Goal: Information Seeking & Learning: Learn about a topic

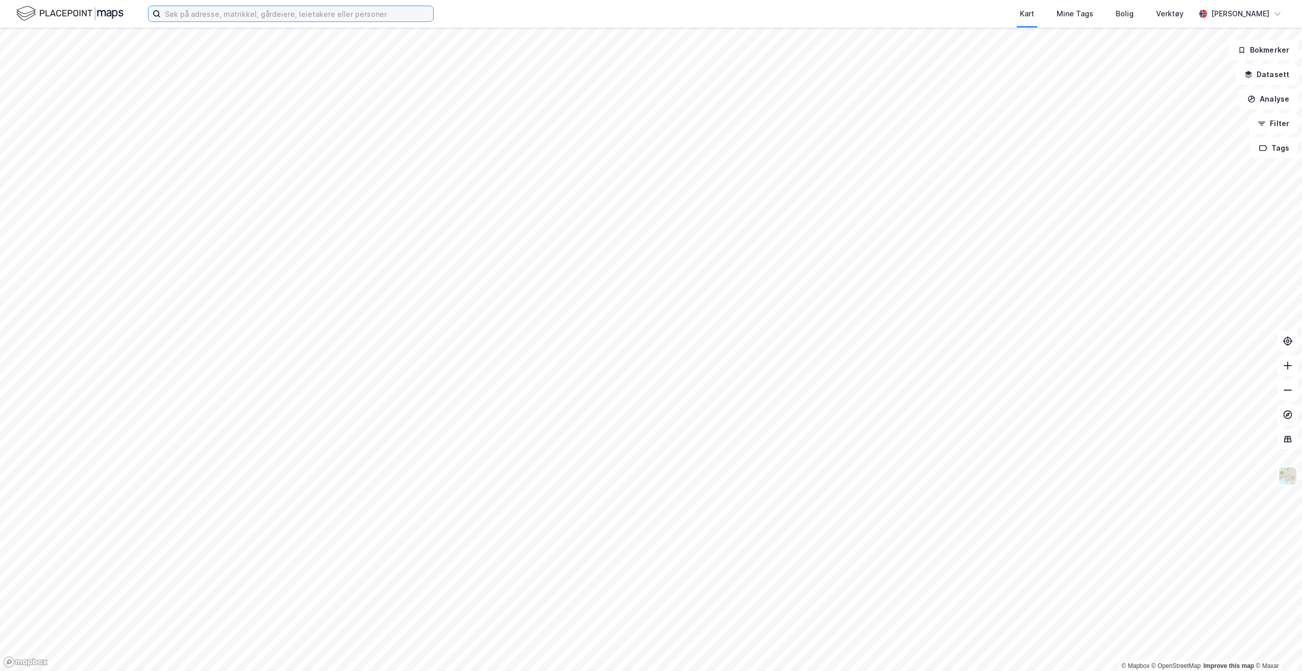
click at [320, 16] on input at bounding box center [297, 13] width 273 height 15
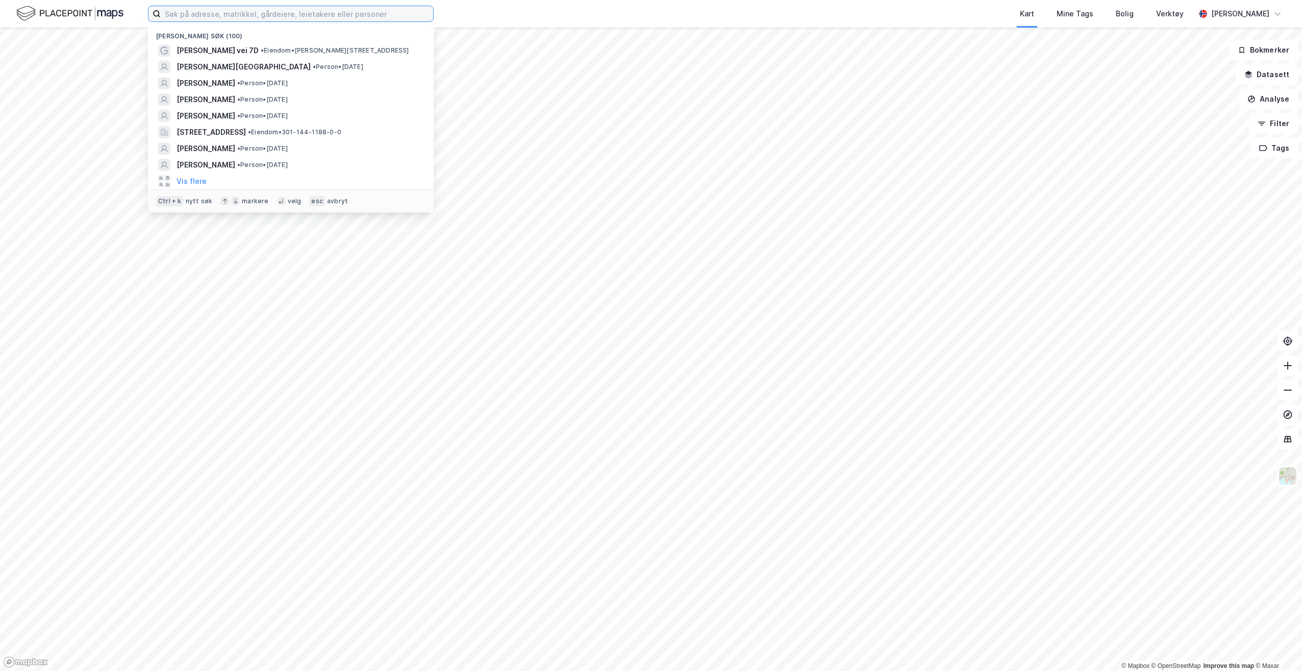
paste input "[GEOGRAPHIC_DATA] i [GEOGRAPHIC_DATA]"
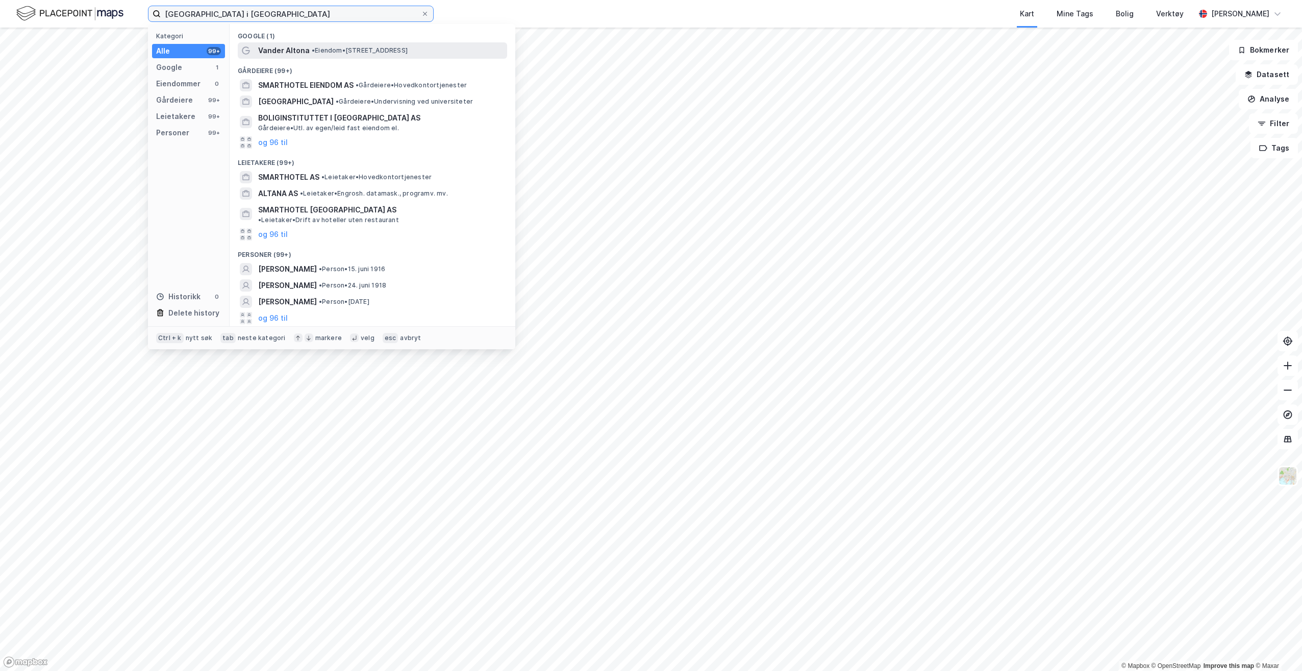
type input "[GEOGRAPHIC_DATA] i [GEOGRAPHIC_DATA]"
click at [324, 54] on span "• Eiendom • [STREET_ADDRESS]" at bounding box center [360, 50] width 96 height 8
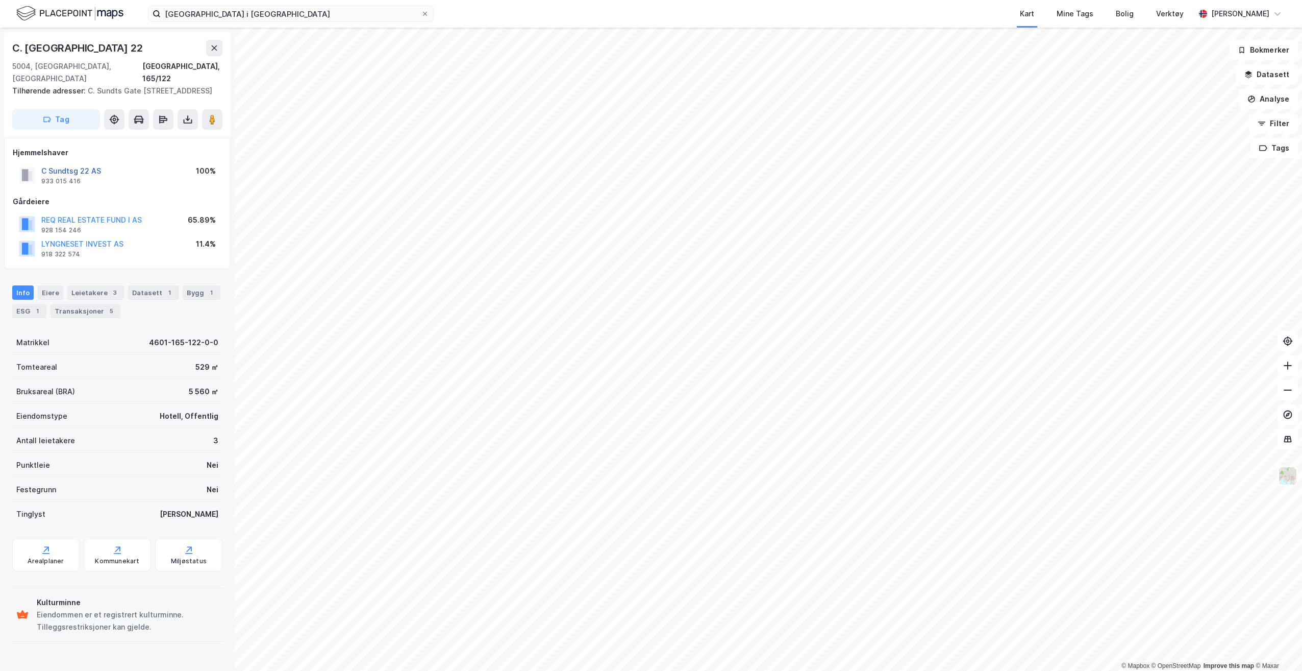
click at [0, 0] on button "C Sundtsg 22 AS" at bounding box center [0, 0] width 0 height 0
click at [90, 299] on div "Leietakere 3" at bounding box center [95, 292] width 57 height 14
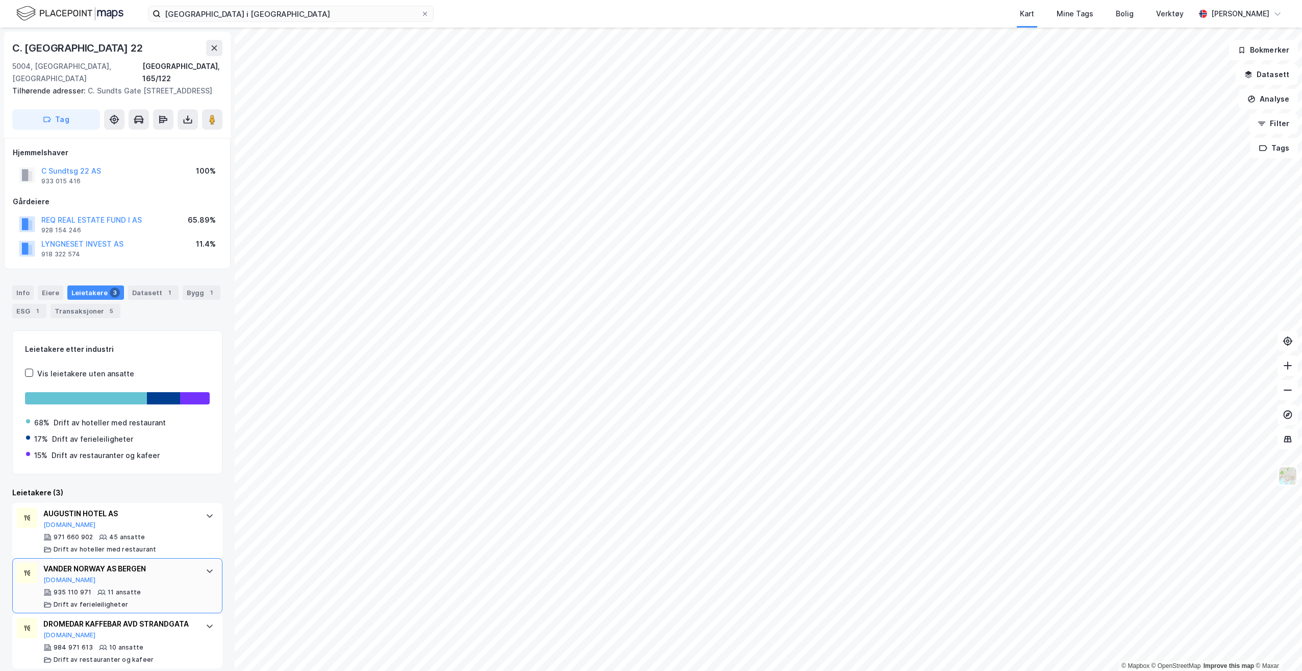
click at [152, 576] on div "VANDER NORWAY AS BERGEN [DOMAIN_NAME]" at bounding box center [119, 572] width 152 height 21
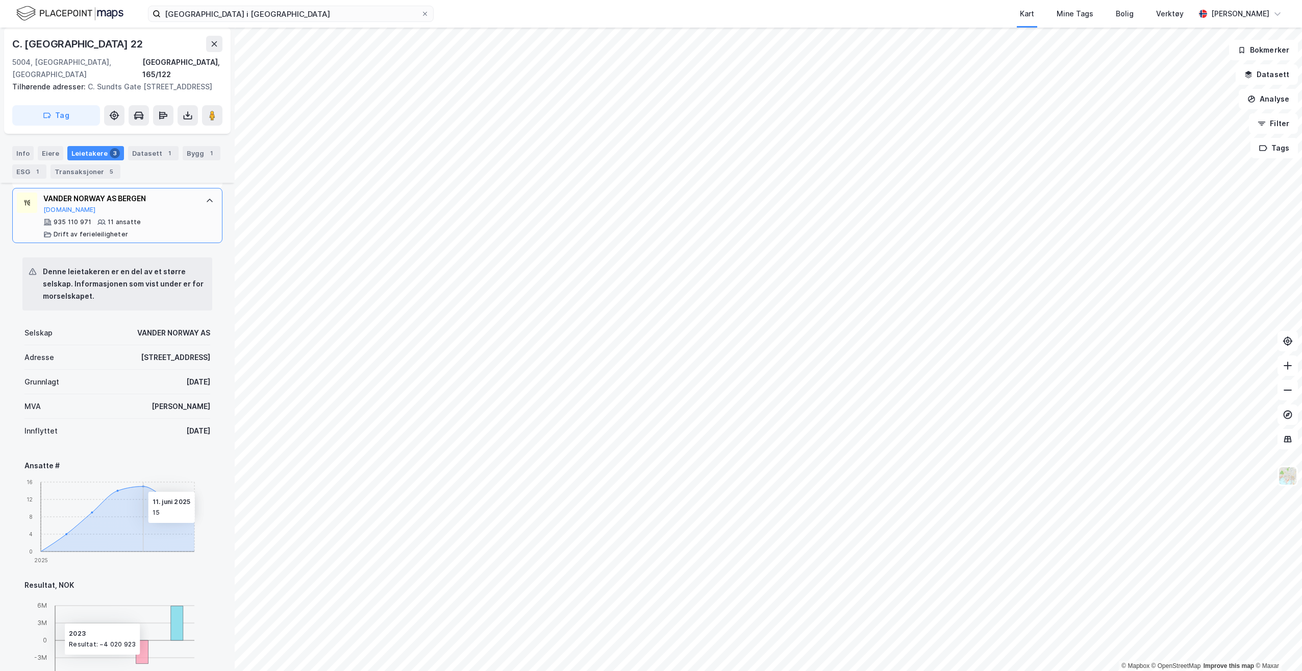
scroll to position [79, 0]
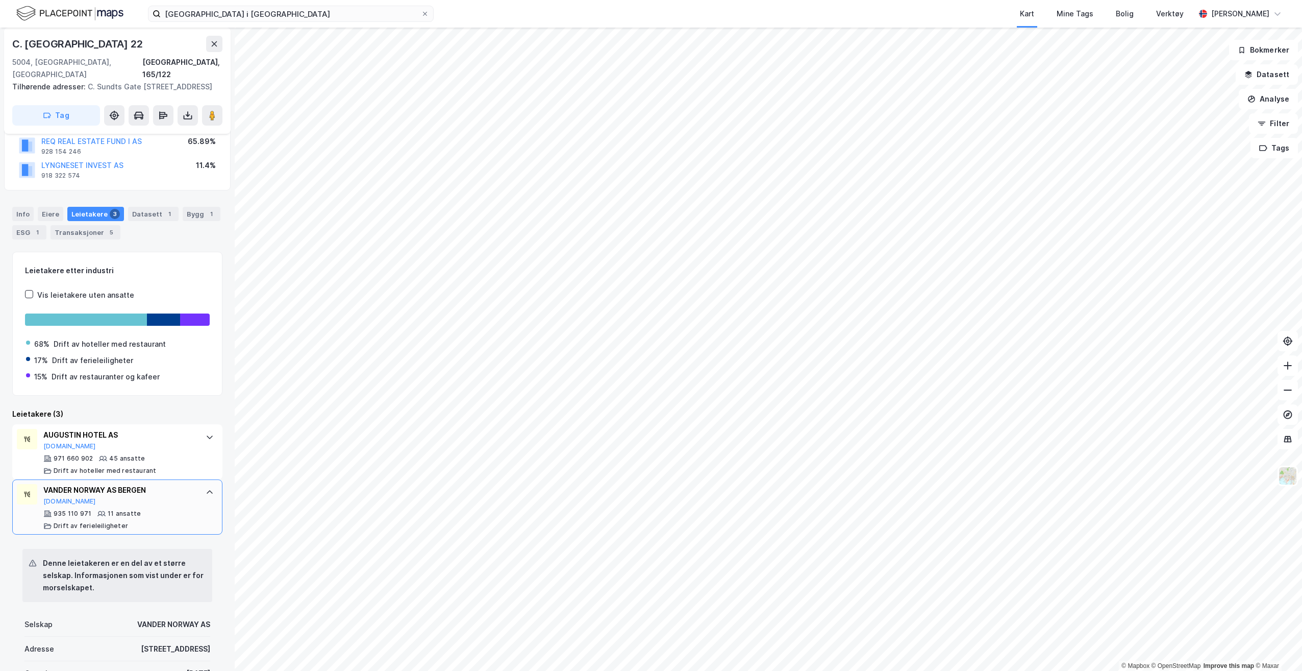
click at [55, 495] on div "VANDER NORWAY AS BERGEN" at bounding box center [119, 490] width 152 height 12
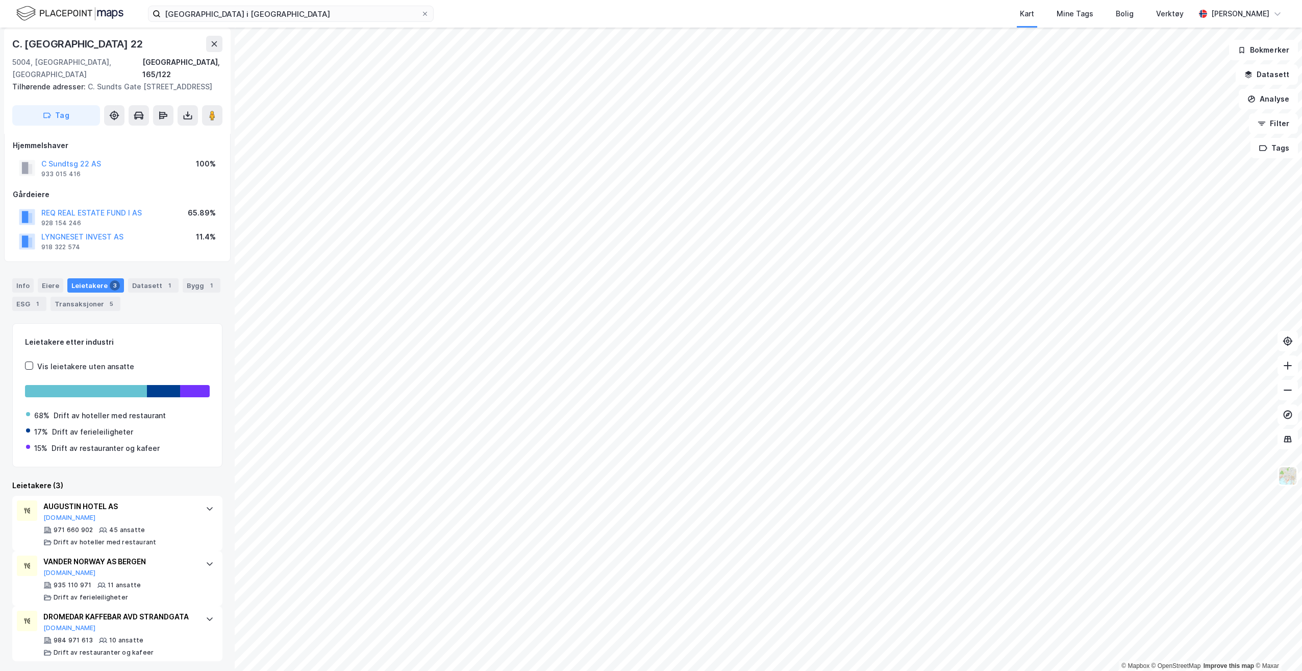
scroll to position [0, 0]
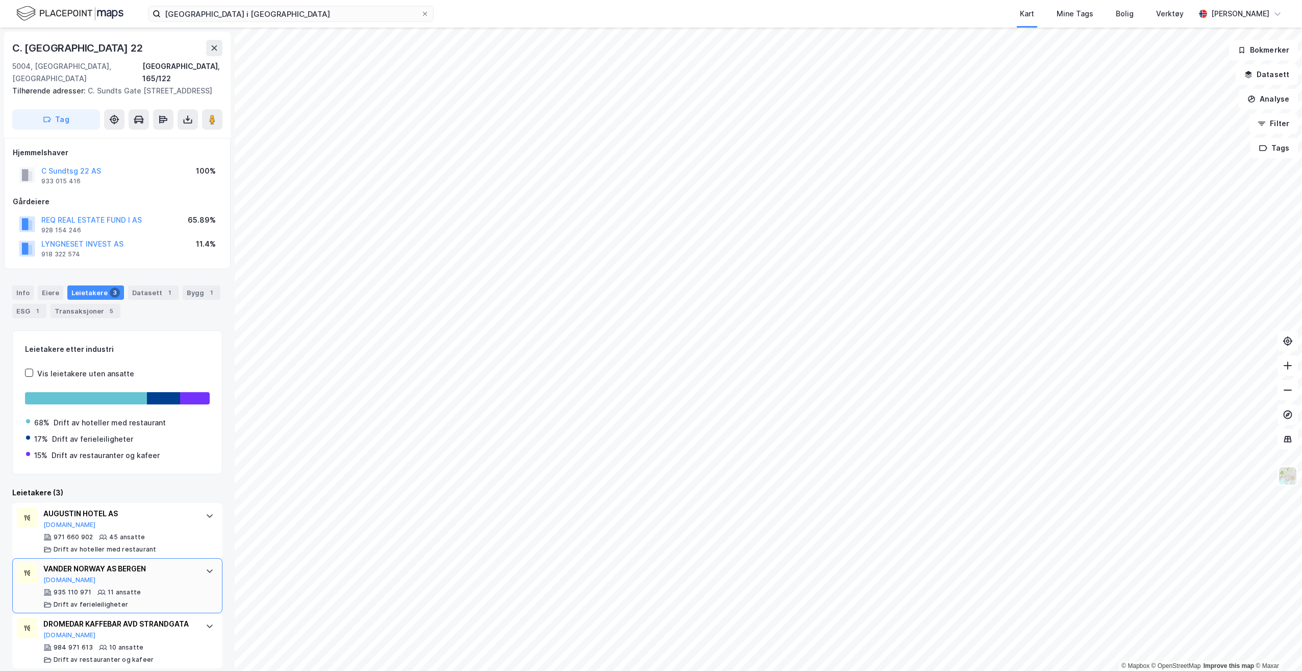
click at [97, 582] on div "VANDER NORWAY AS BERGEN [DOMAIN_NAME]" at bounding box center [119, 572] width 152 height 21
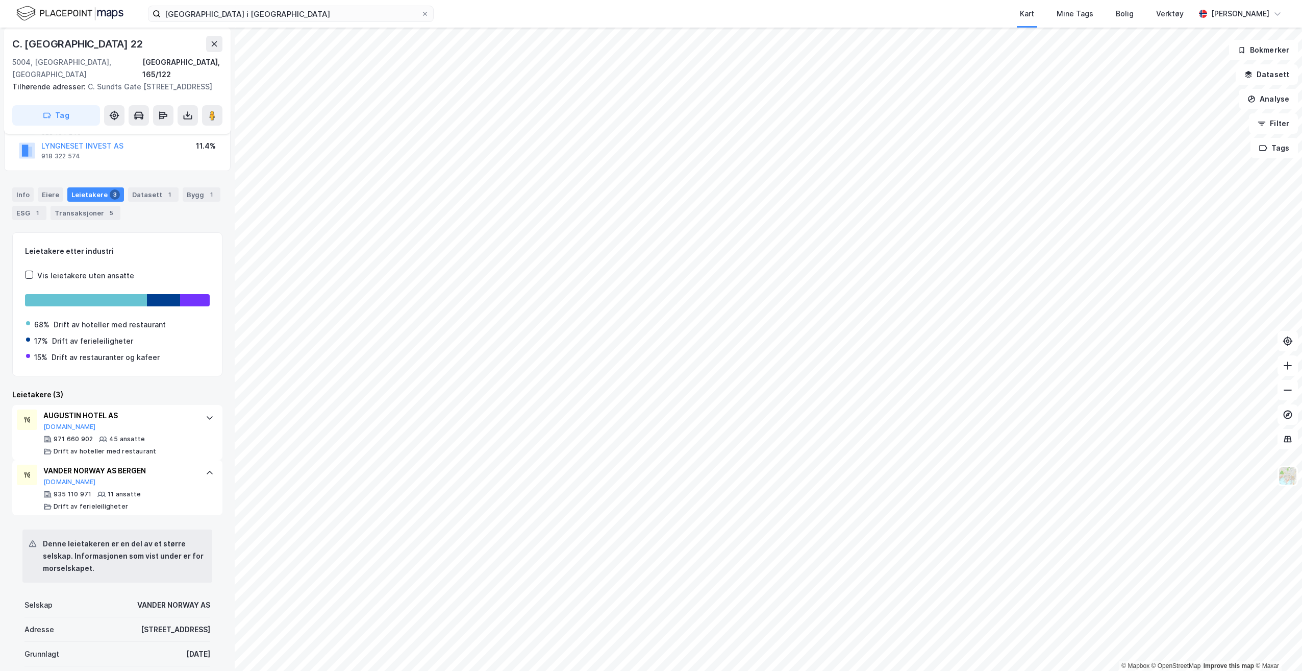
scroll to position [102, 0]
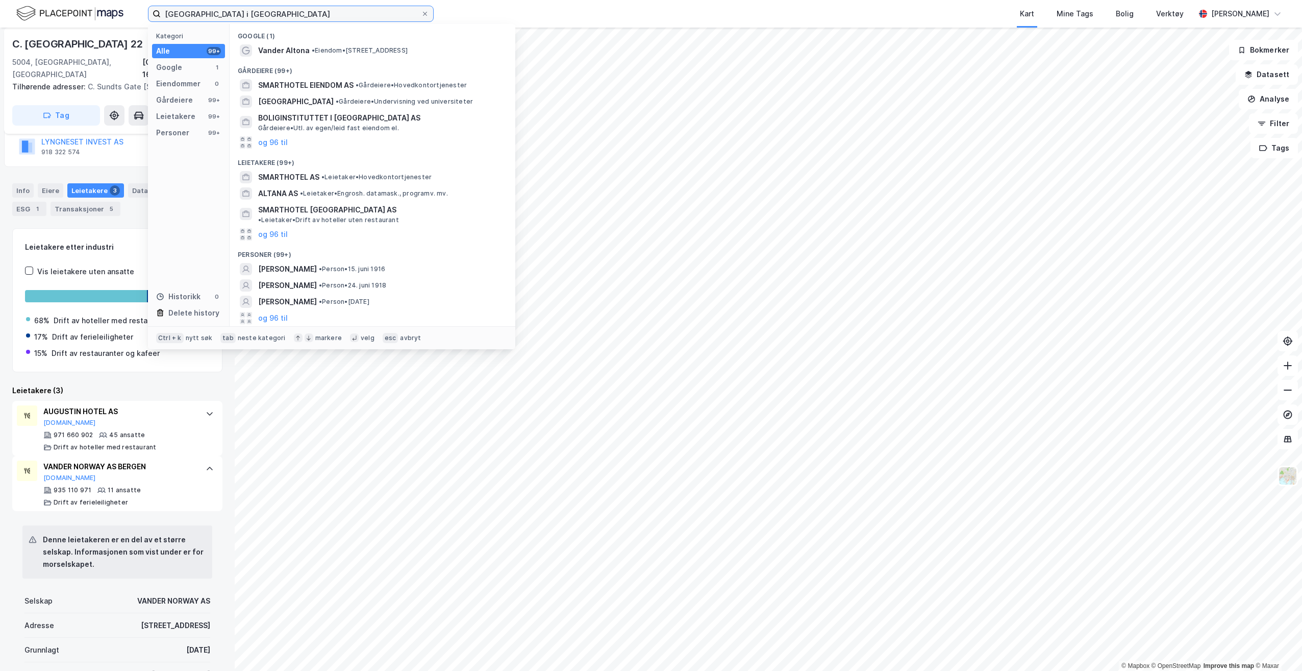
drag, startPoint x: 276, startPoint y: 17, endPoint x: 167, endPoint y: 13, distance: 108.3
click at [167, 13] on input "[GEOGRAPHIC_DATA] i [GEOGRAPHIC_DATA]" at bounding box center [291, 13] width 260 height 15
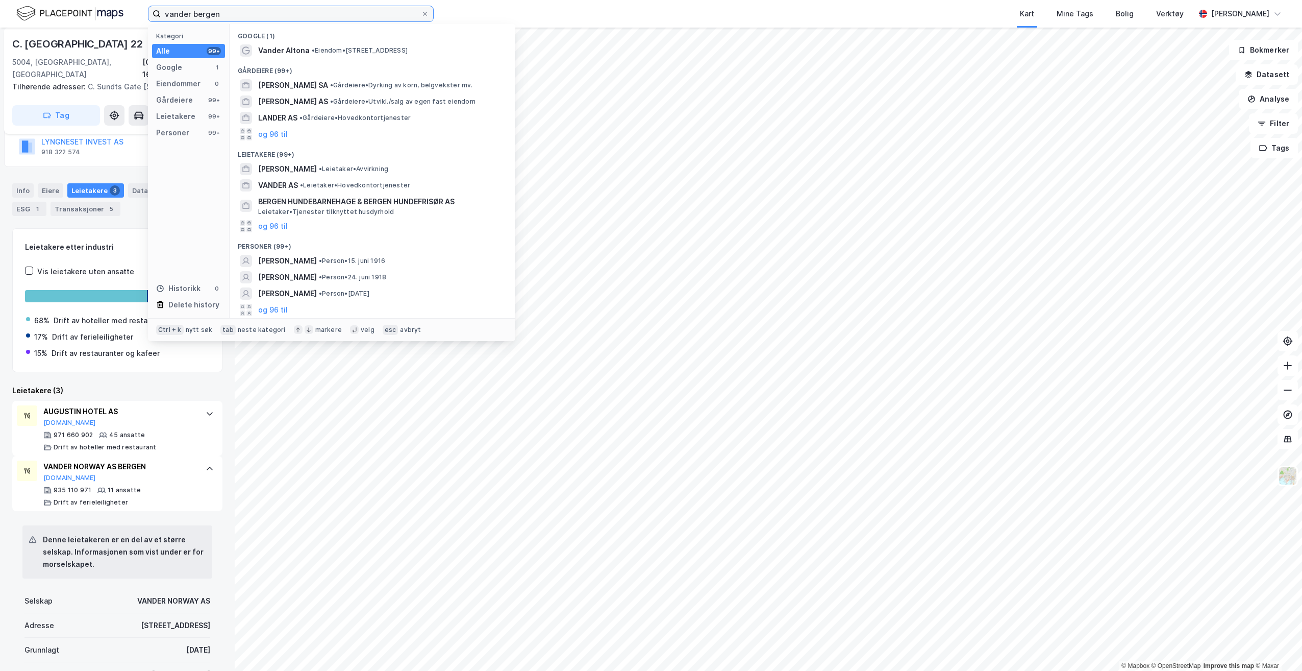
click at [190, 13] on input "vander bergen" at bounding box center [291, 13] width 260 height 15
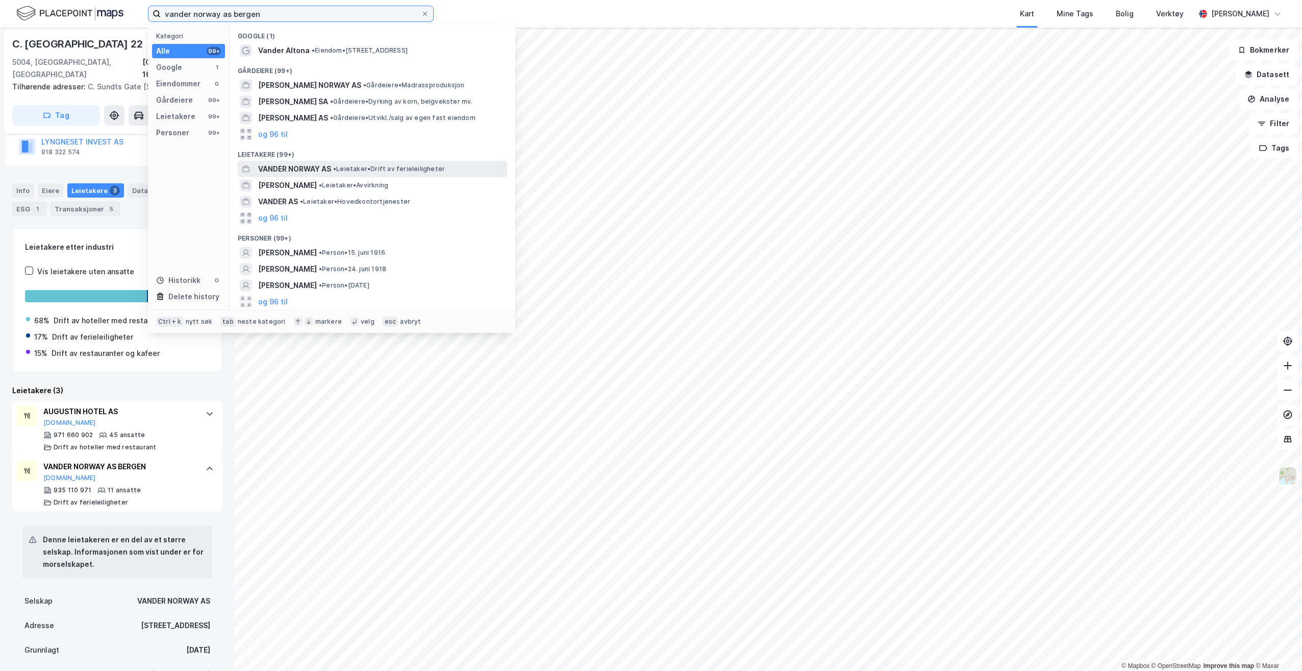
type input "vander norway as bergen"
click at [325, 167] on span "VANDER NORWAY AS" at bounding box center [294, 169] width 73 height 12
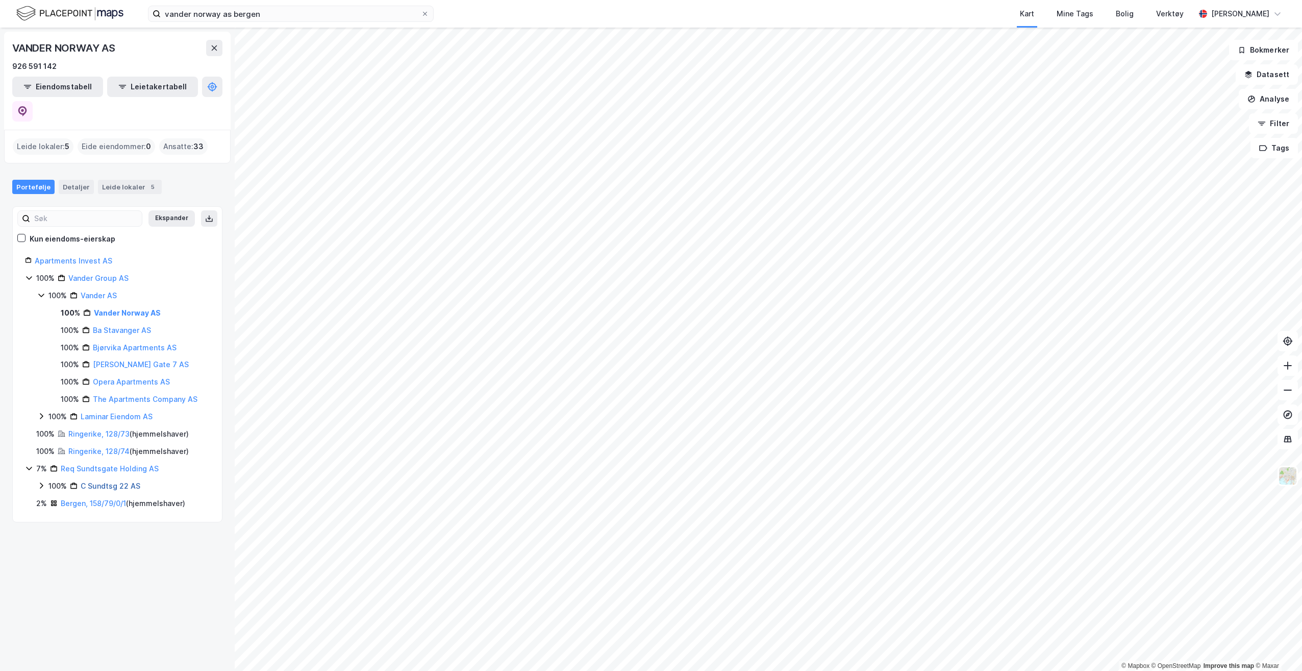
click at [98, 481] on link "C Sundtsg 22 AS" at bounding box center [111, 485] width 60 height 9
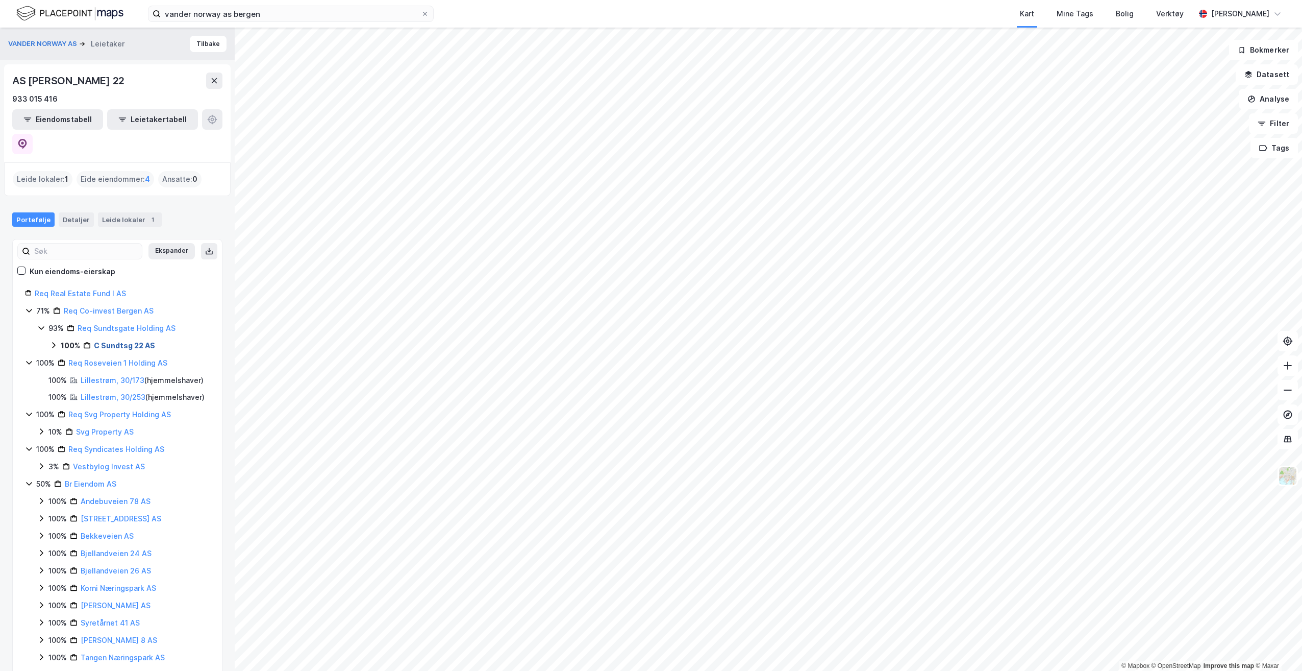
click at [115, 341] on link "C Sundtsg 22 AS" at bounding box center [124, 345] width 61 height 9
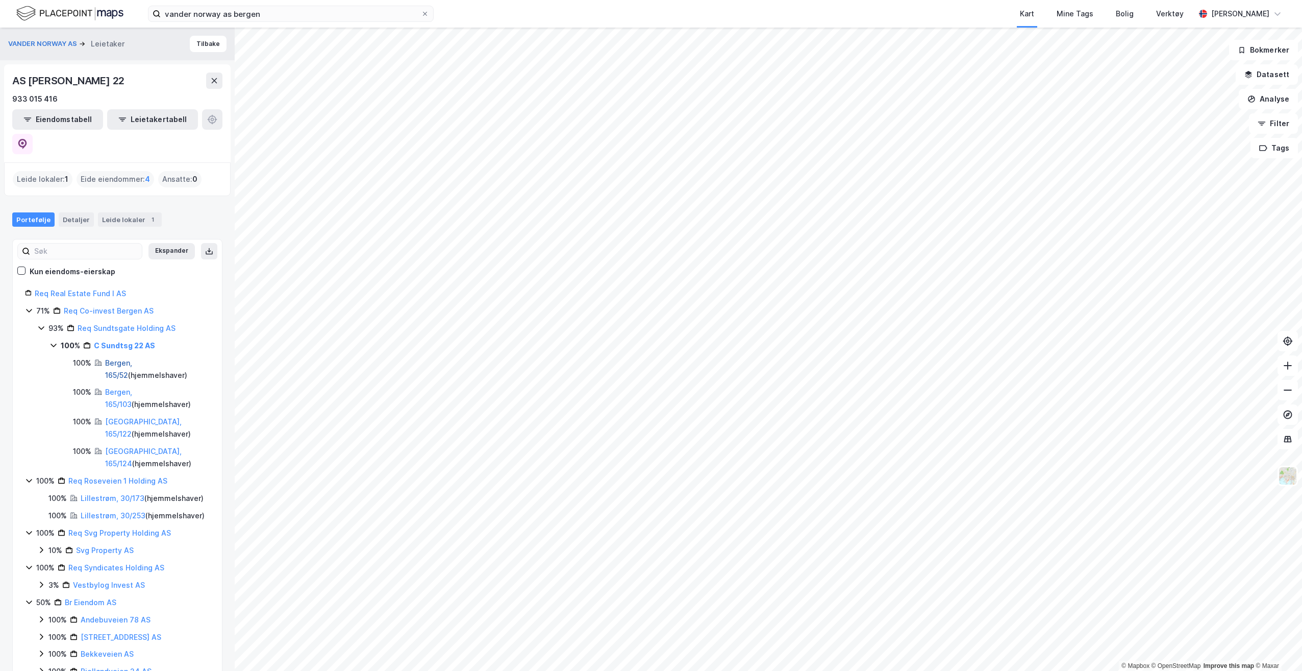
click at [121, 358] on link "Bergen, 165/52" at bounding box center [118, 368] width 27 height 21
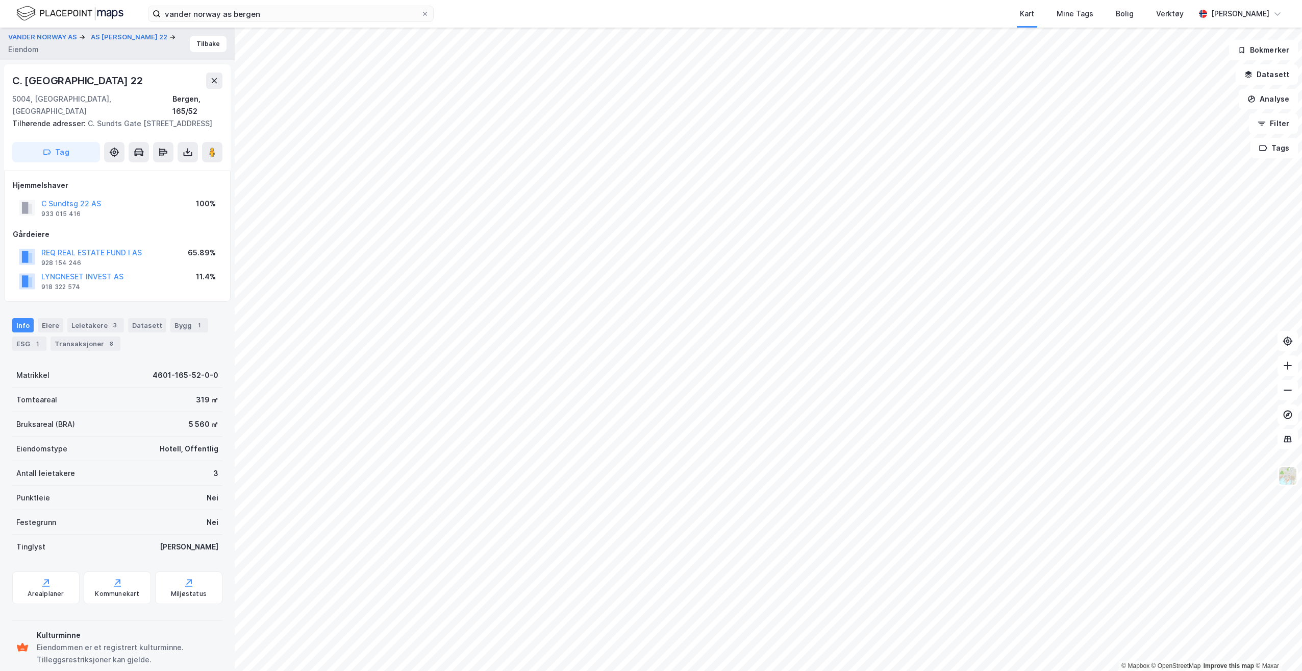
scroll to position [20, 0]
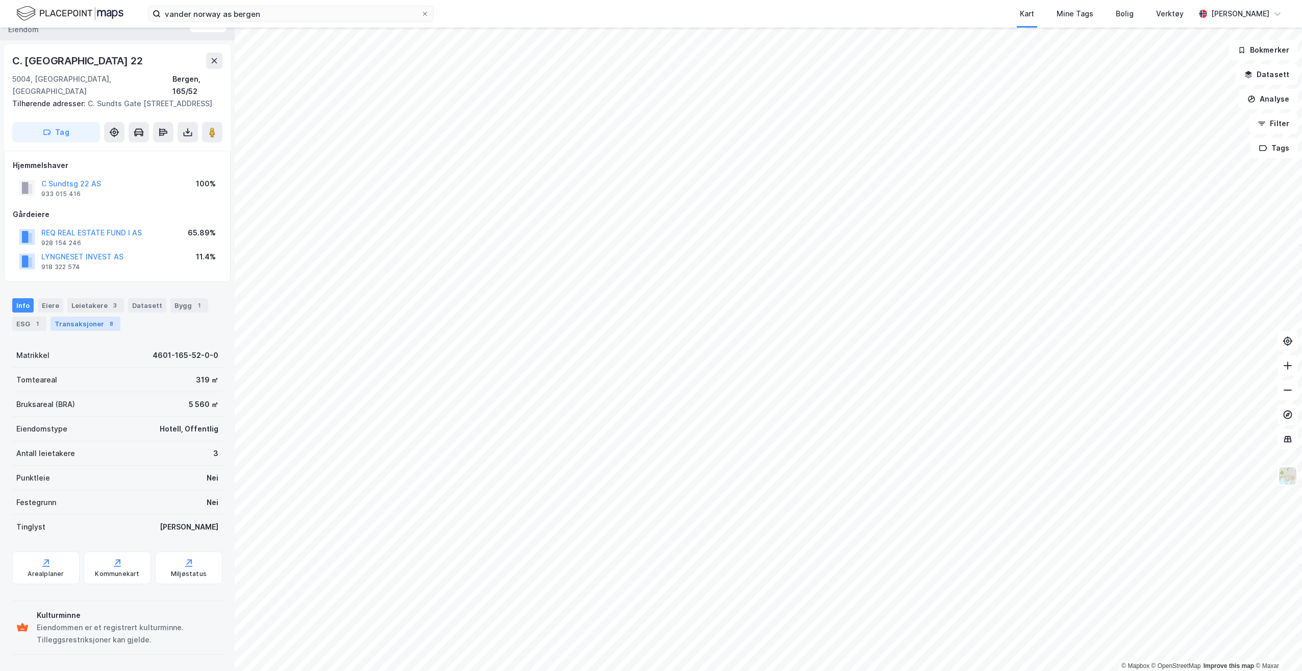
click at [90, 324] on div "Transaksjoner 8" at bounding box center [86, 323] width 70 height 14
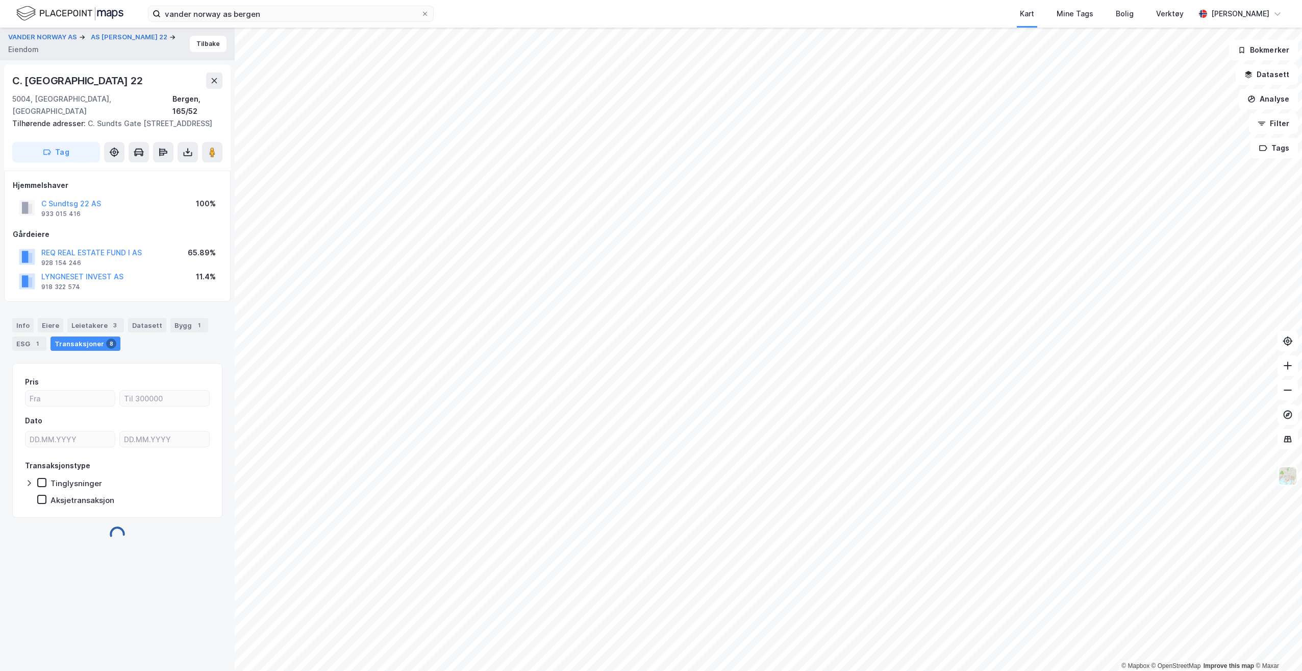
click at [94, 317] on div "Info Eiere Leietakere 3 Datasett Bygg 1 ESG 1 Transaksjoner 8" at bounding box center [117, 330] width 235 height 49
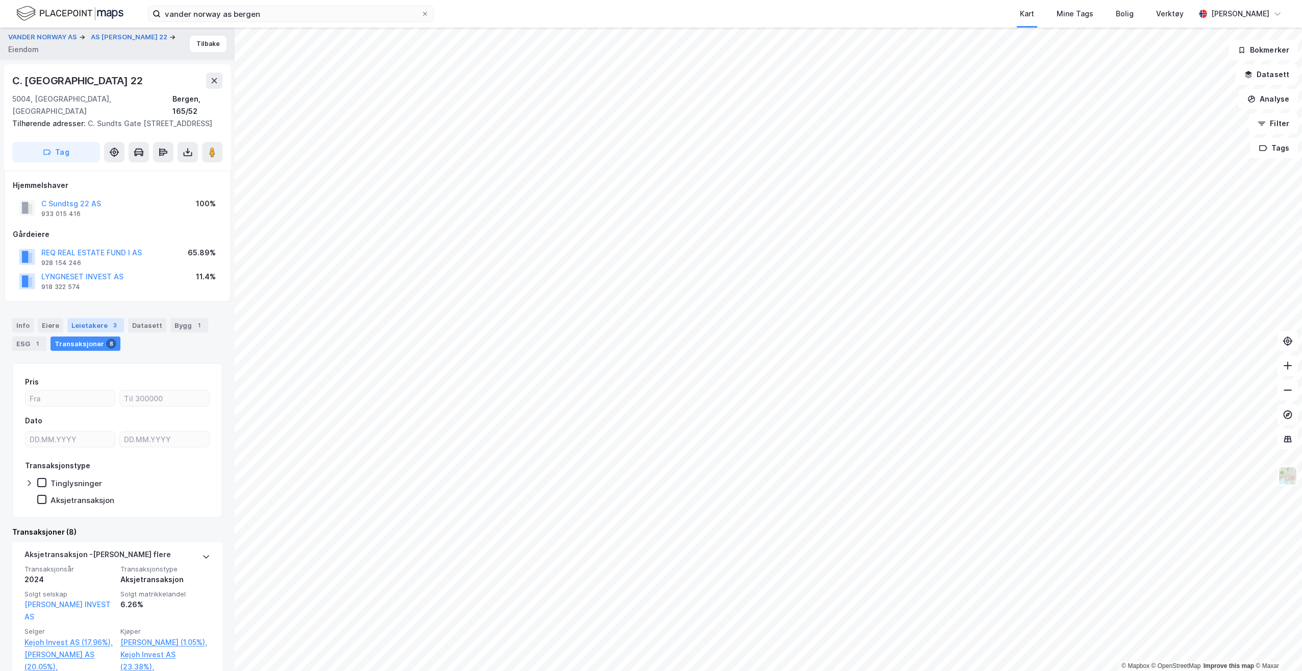
click at [93, 321] on div "Leietakere 3" at bounding box center [95, 325] width 57 height 14
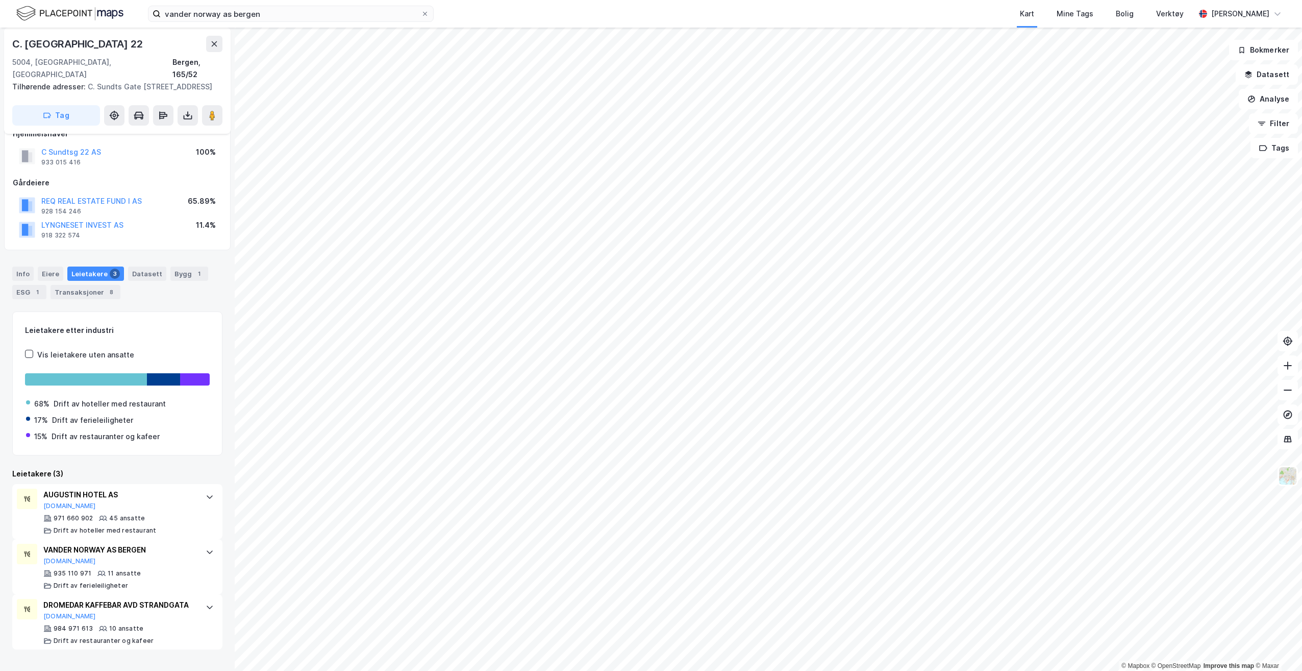
scroll to position [55, 0]
click at [163, 522] on div "971 660 902 45 ansatte Drift av hoteller med restaurant" at bounding box center [119, 521] width 152 height 20
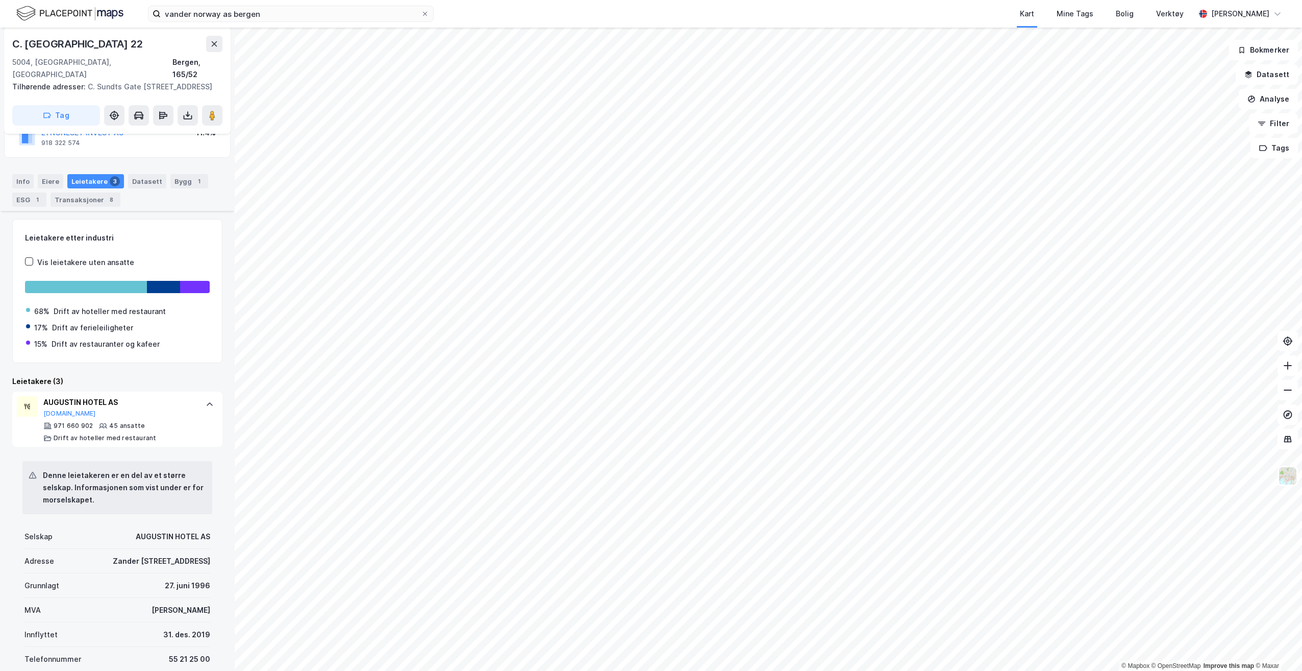
scroll to position [208, 0]
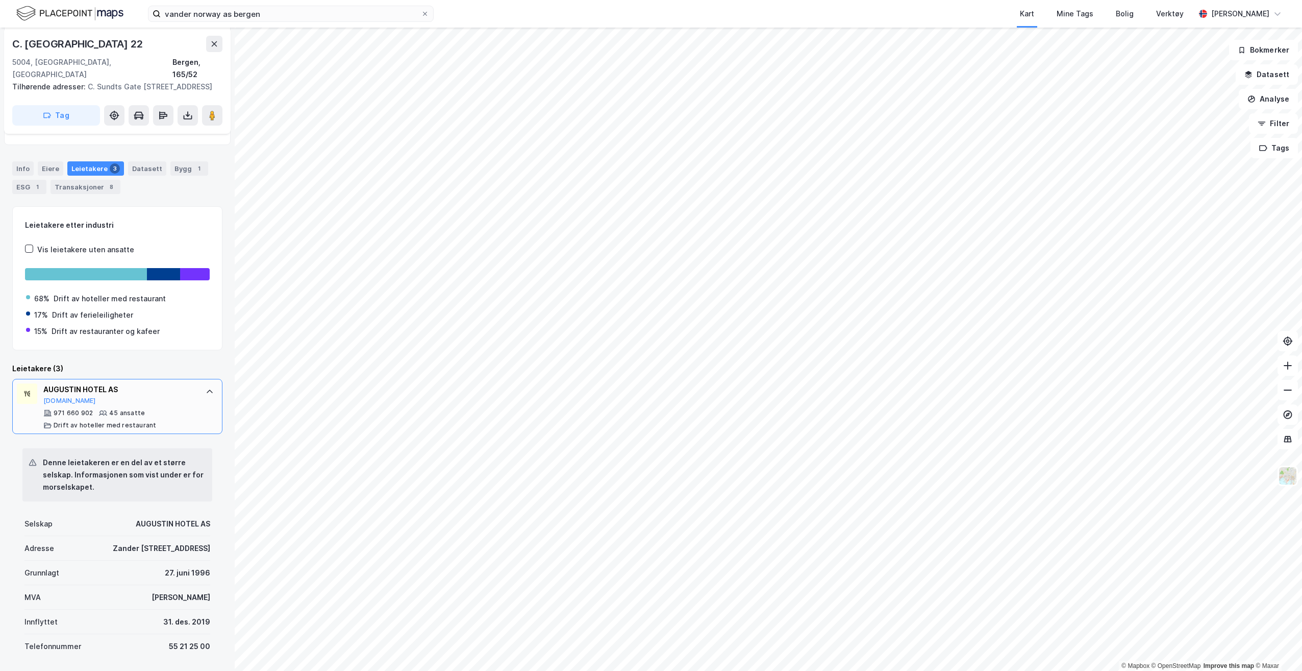
click at [147, 416] on div "971 660 902 45 ansatte Drift av hoteller med restaurant" at bounding box center [119, 419] width 152 height 20
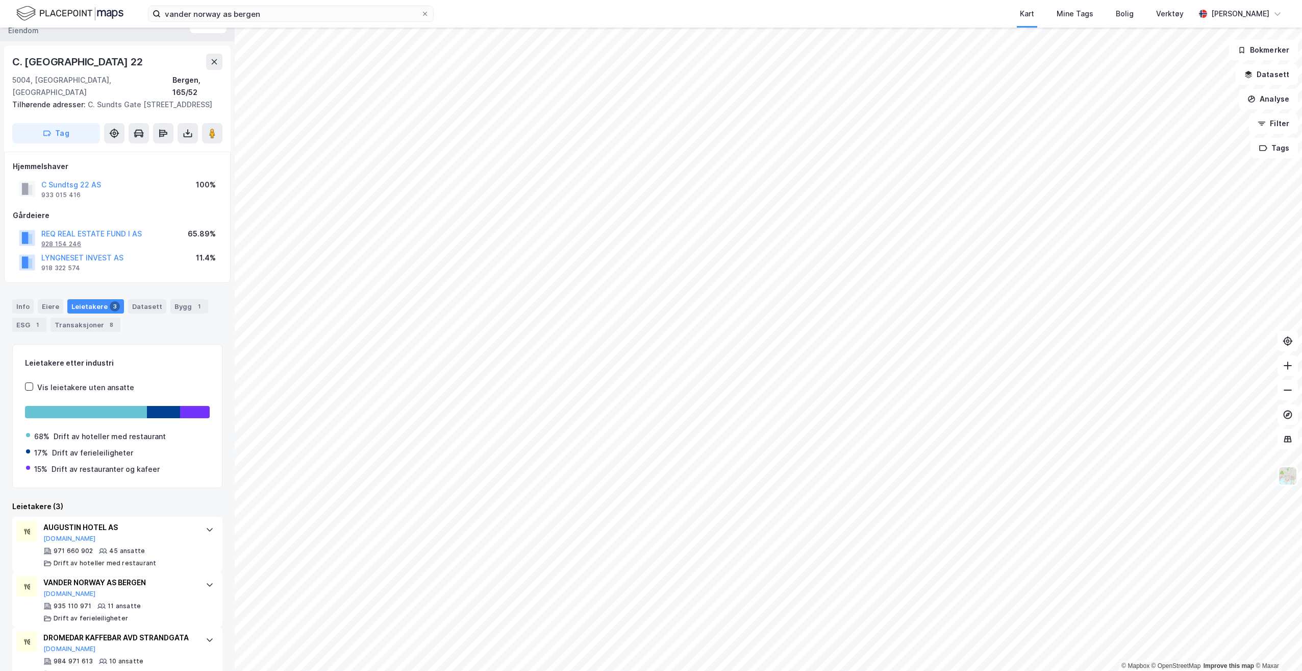
scroll to position [0, 0]
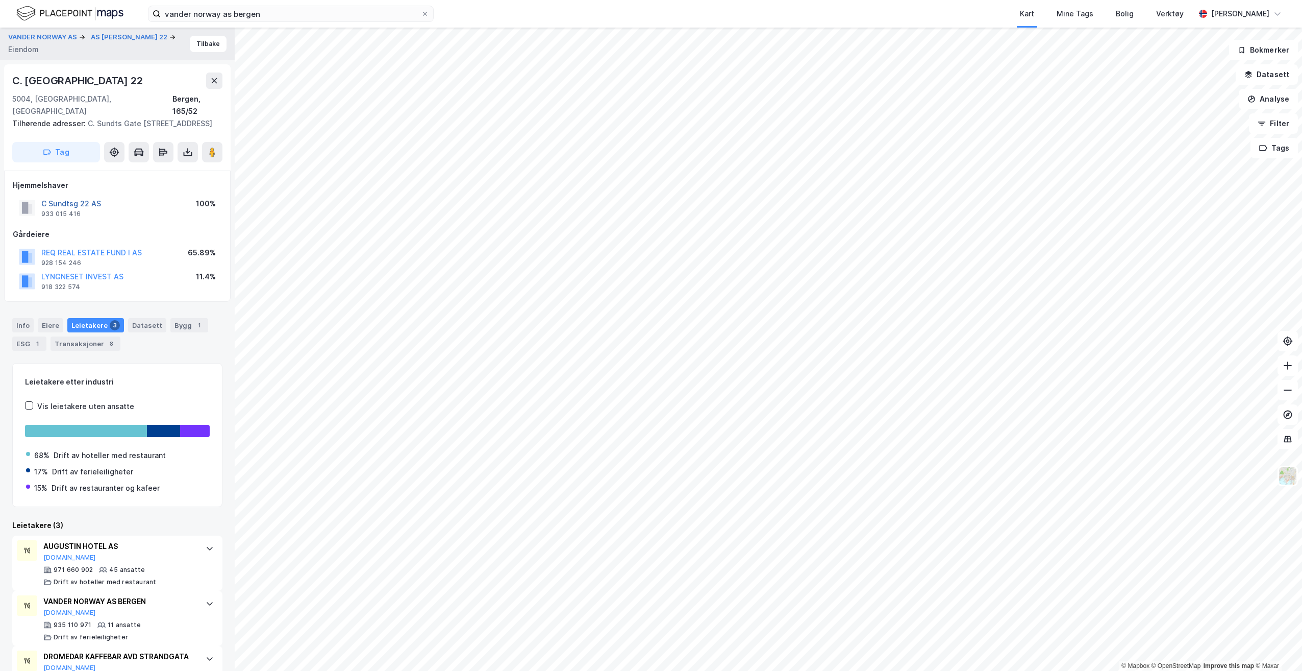
click at [0, 0] on button "C Sundtsg 22 AS" at bounding box center [0, 0] width 0 height 0
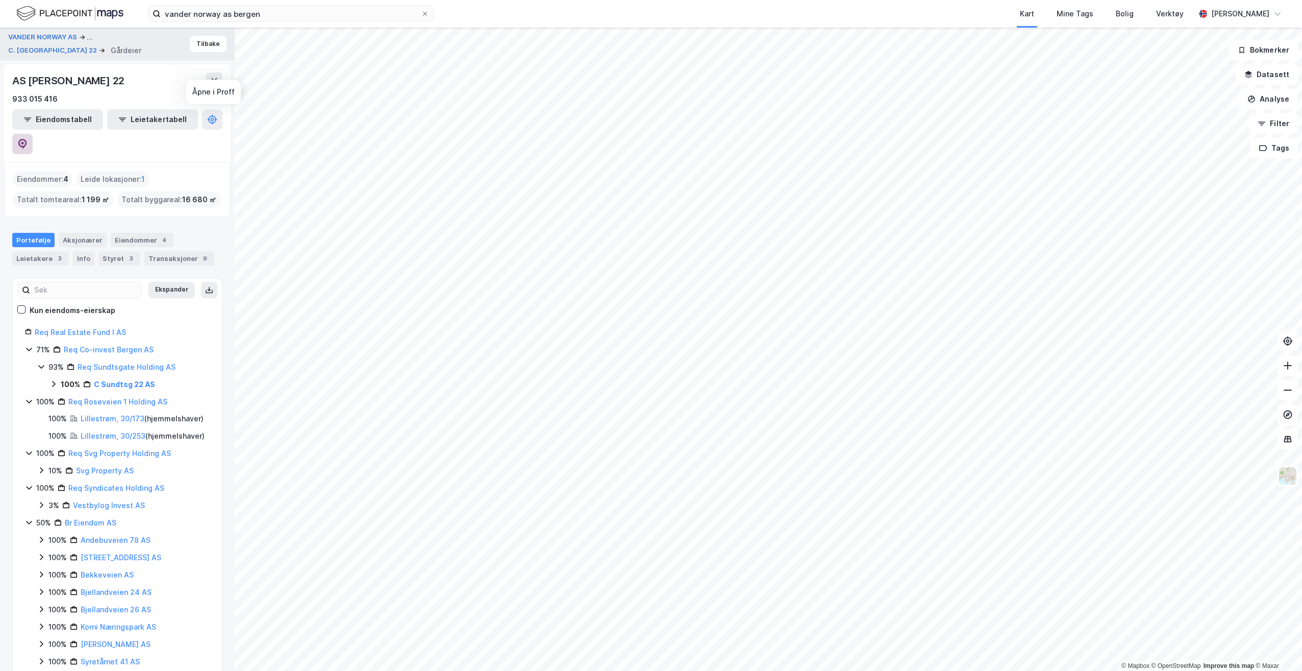
click at [28, 139] on icon at bounding box center [22, 144] width 10 height 10
